Goal: Check status: Check status

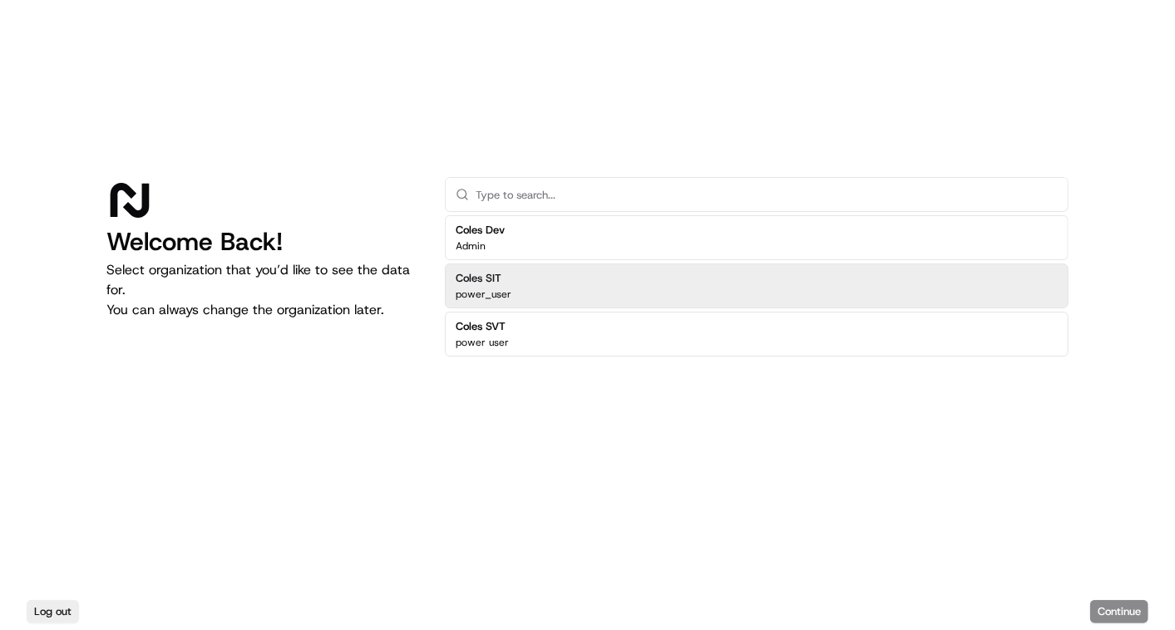
click at [572, 294] on div "Coles SIT power_user" at bounding box center [757, 286] width 624 height 45
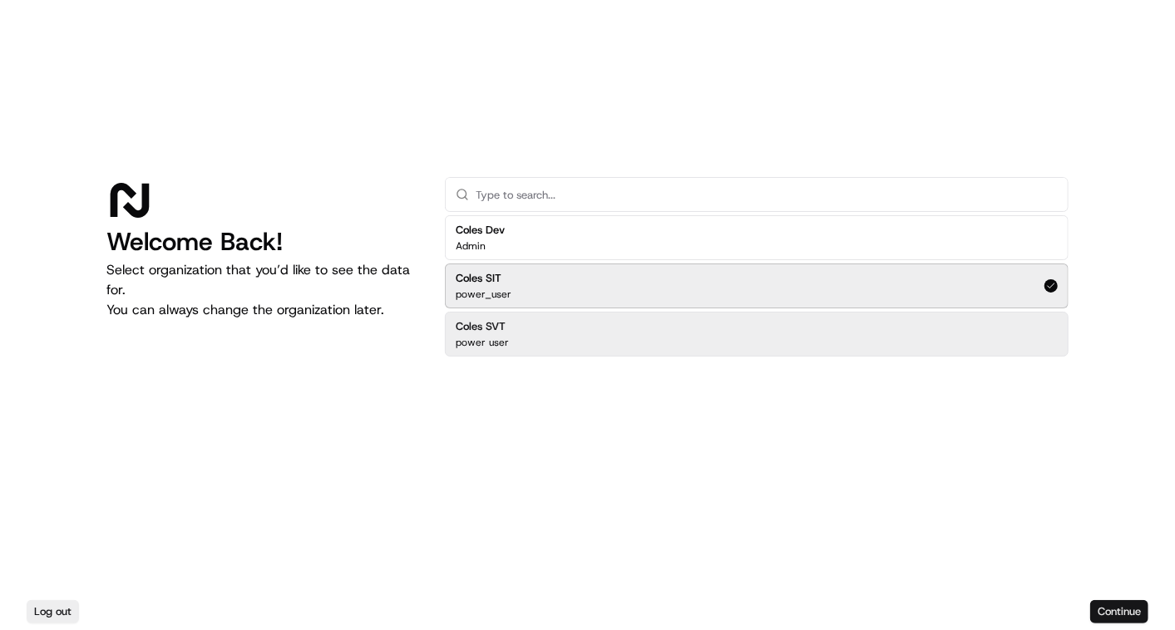
click at [1122, 600] on button "Continue" at bounding box center [1119, 611] width 58 height 23
